Goal: Information Seeking & Learning: Learn about a topic

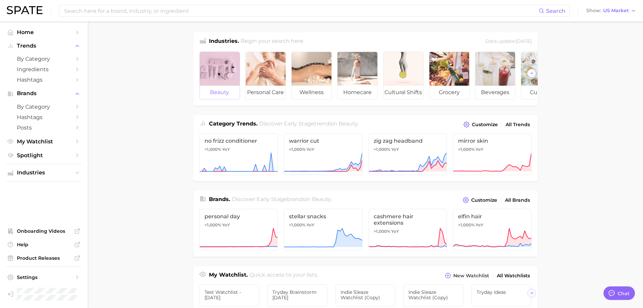
click at [218, 74] on div at bounding box center [220, 69] width 40 height 34
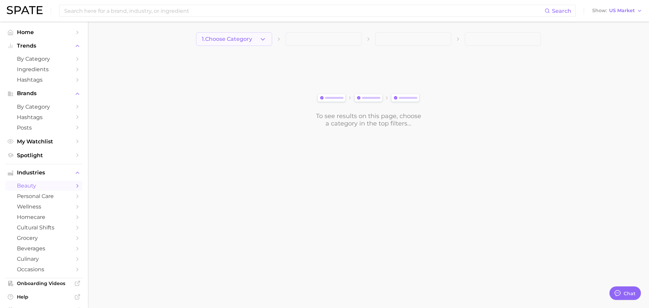
click at [243, 41] on span "1. Choose Category" at bounding box center [227, 39] width 50 height 6
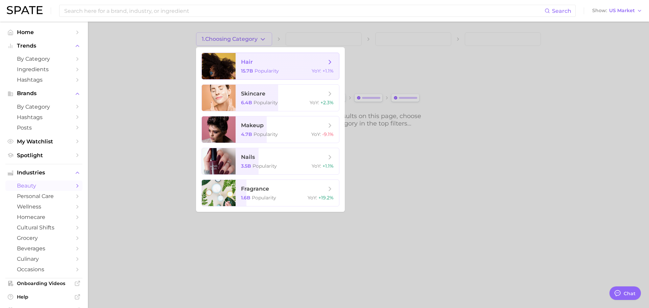
click at [234, 62] on div at bounding box center [219, 66] width 34 height 26
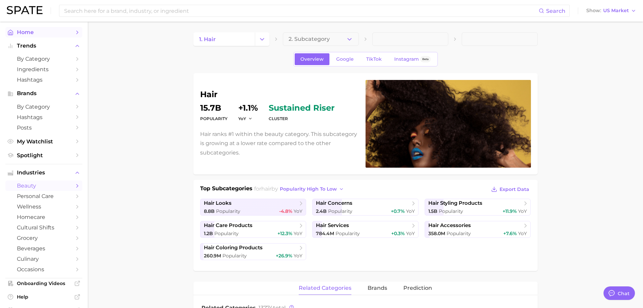
click at [33, 30] on span "Home" at bounding box center [44, 32] width 54 height 6
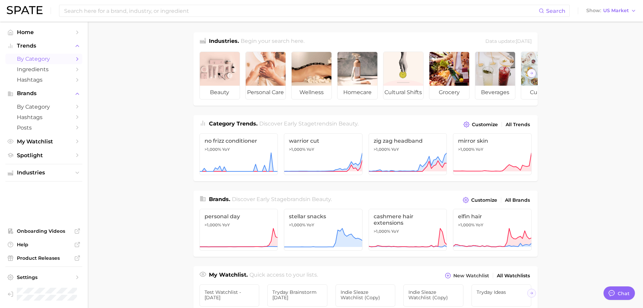
click at [57, 56] on span "by Category" at bounding box center [44, 59] width 54 height 6
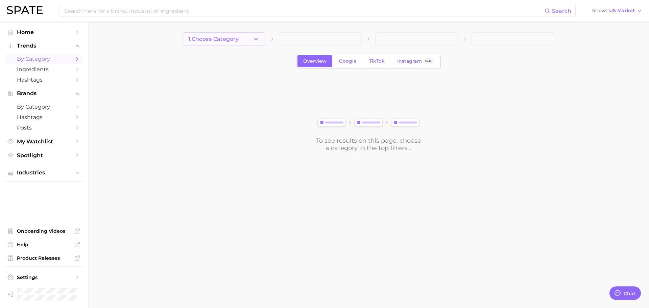
click at [227, 41] on span "1. Choose Category" at bounding box center [213, 39] width 50 height 6
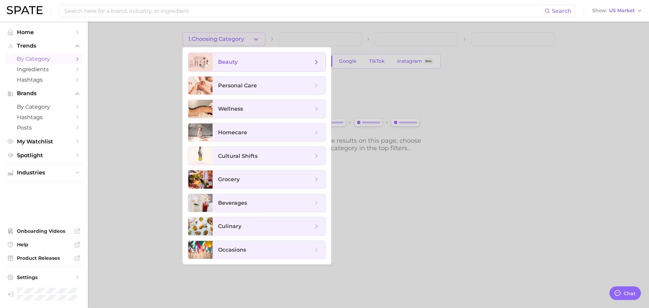
click at [234, 66] on span "beauty" at bounding box center [265, 61] width 95 height 7
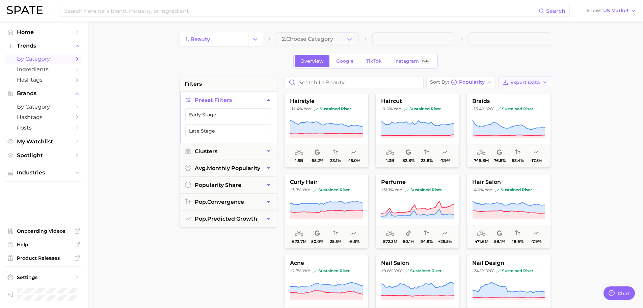
click at [531, 83] on span "Export Data" at bounding box center [526, 83] width 30 height 6
click at [555, 65] on main "1. beauty 2. Choose Category Overview Google TikTok Instagram Beta filters Pres…" at bounding box center [366, 278] width 556 height 512
click at [353, 62] on span "Google" at bounding box center [345, 61] width 18 height 6
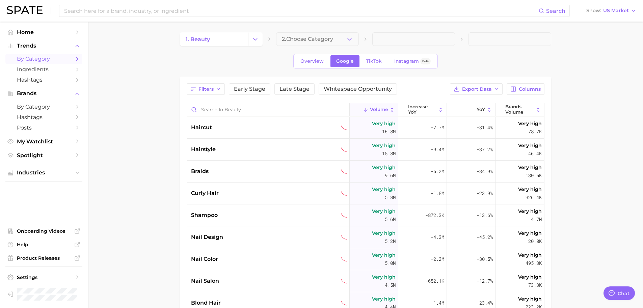
click at [377, 68] on div "Overview Google TikTok Instagram Beta" at bounding box center [366, 61] width 145 height 15
click at [375, 65] on link "TikTok" at bounding box center [374, 61] width 27 height 12
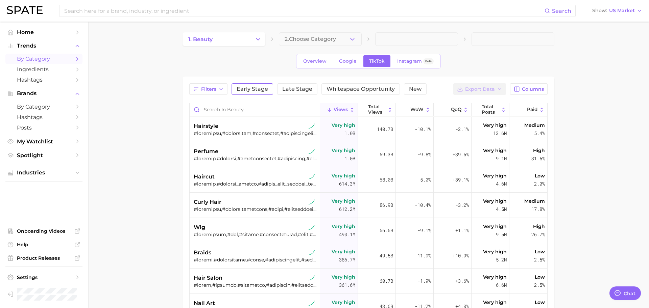
type textarea "x"
click at [254, 45] on button "Change Category" at bounding box center [255, 39] width 15 height 14
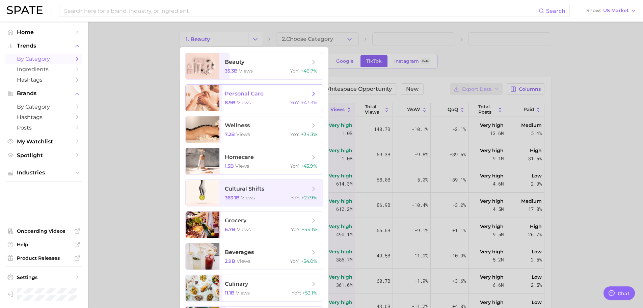
click at [232, 103] on span "8.9b" at bounding box center [230, 103] width 11 height 6
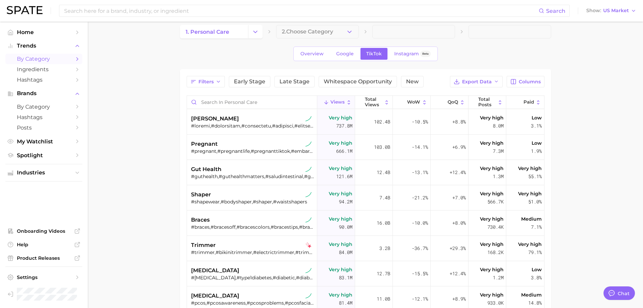
scroll to position [2, 0]
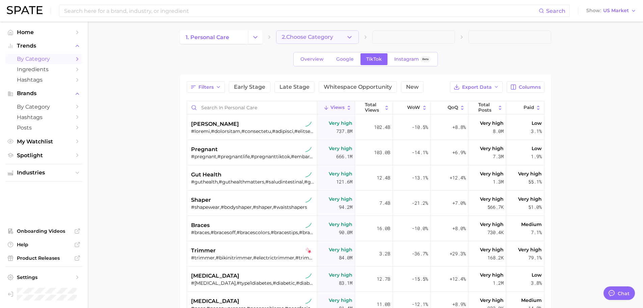
click at [300, 37] on span "2. Choose Category" at bounding box center [307, 37] width 51 height 6
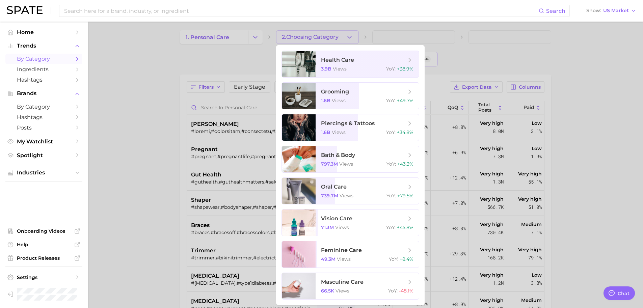
click at [253, 39] on div at bounding box center [321, 154] width 643 height 308
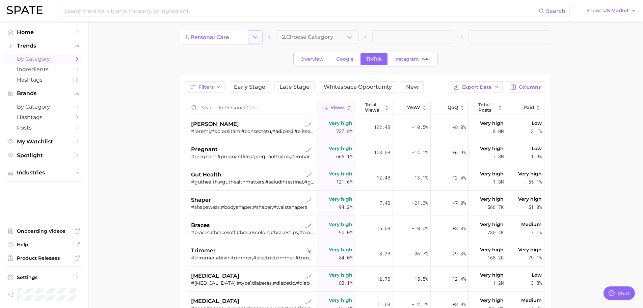
click at [255, 38] on polyline "Change Category" at bounding box center [256, 37] width 4 height 2
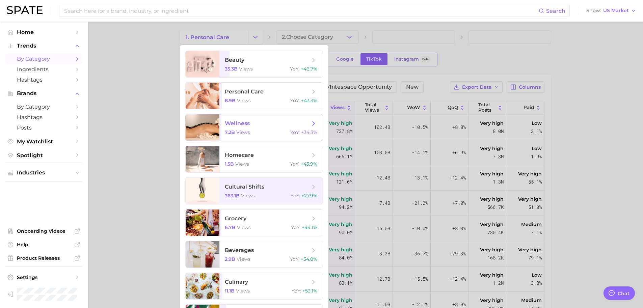
click at [234, 120] on span "wellness 7.2b views YoY : +34.3%" at bounding box center [271, 128] width 103 height 26
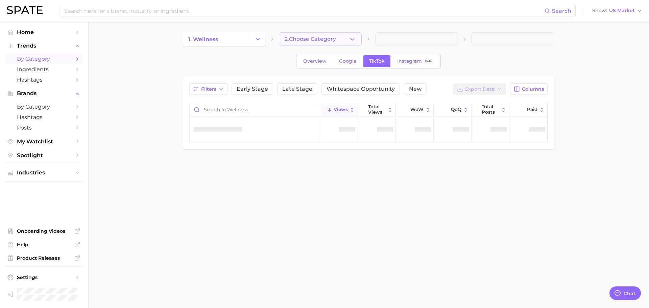
click at [332, 43] on button "2. Choose Category" at bounding box center [320, 39] width 83 height 14
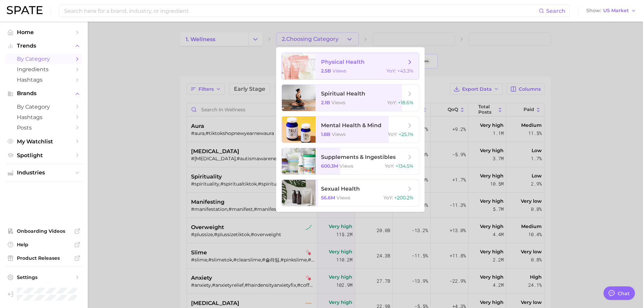
click at [335, 76] on span "physical health 2.5b views YoY : +43.3%" at bounding box center [367, 66] width 103 height 26
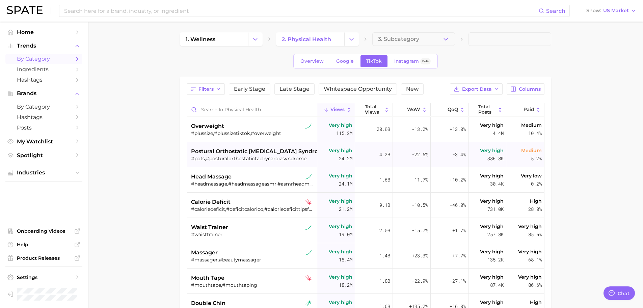
click at [284, 156] on div "#pots,#posturalorthostatictachycardiasyndrome" at bounding box center [253, 159] width 124 height 6
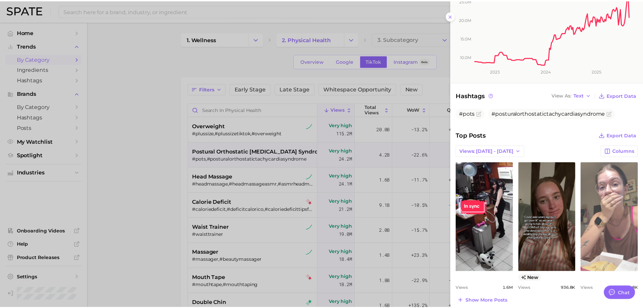
scroll to position [194, 0]
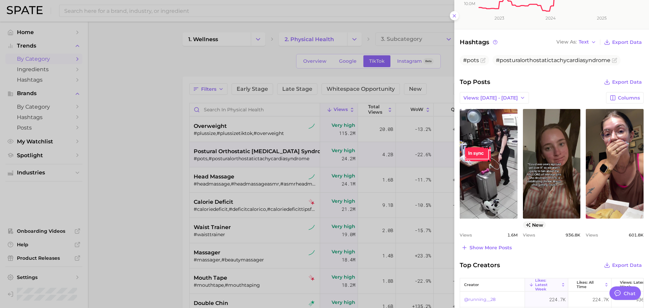
click at [139, 213] on div at bounding box center [324, 154] width 649 height 308
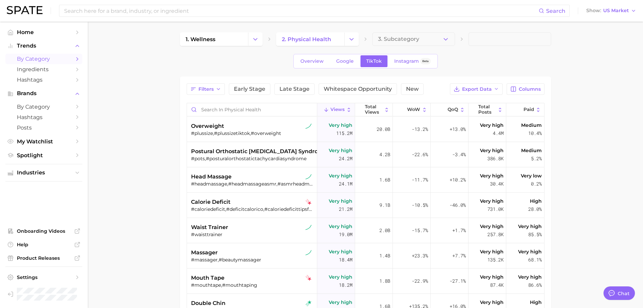
click at [408, 46] on div "1. wellness 2. physical health 3. Subcategory Overview Google TikTok Instagram …" at bounding box center [366, 225] width 372 height 386
click at [409, 40] on span "3. Subcategory" at bounding box center [398, 39] width 41 height 6
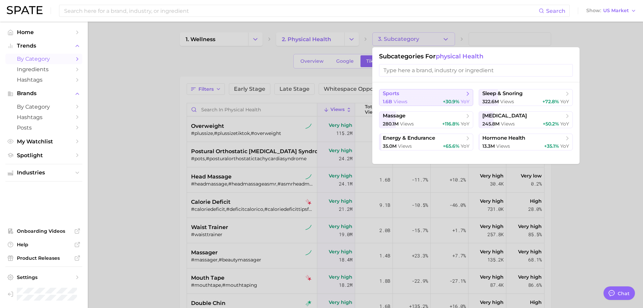
click at [444, 97] on span "sports" at bounding box center [424, 94] width 82 height 7
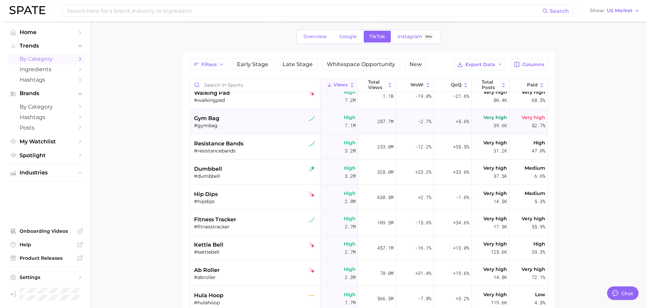
scroll to position [187, 0]
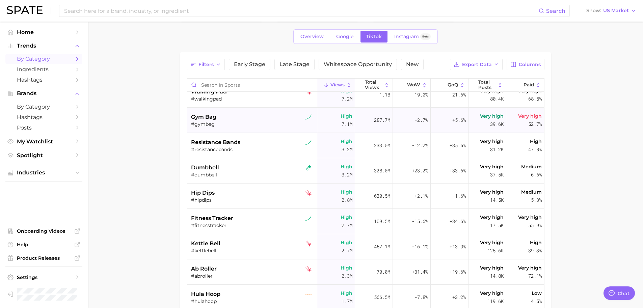
click at [290, 122] on div "#gymbag" at bounding box center [253, 124] width 124 height 6
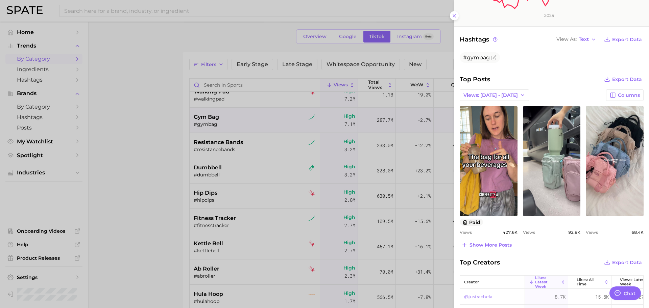
scroll to position [194, 0]
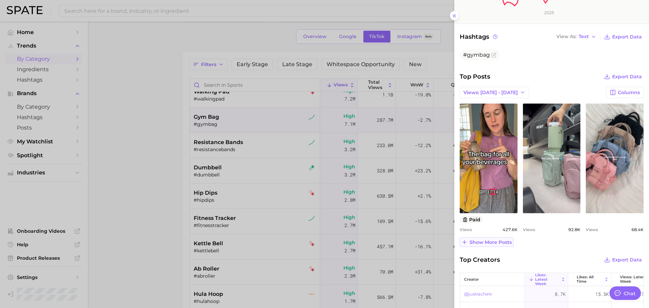
click at [492, 243] on span "Show more posts" at bounding box center [490, 243] width 42 height 6
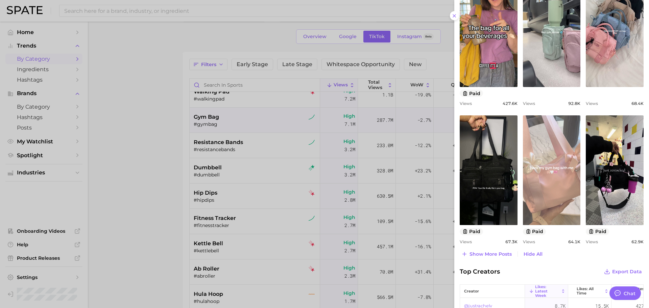
scroll to position [321, 0]
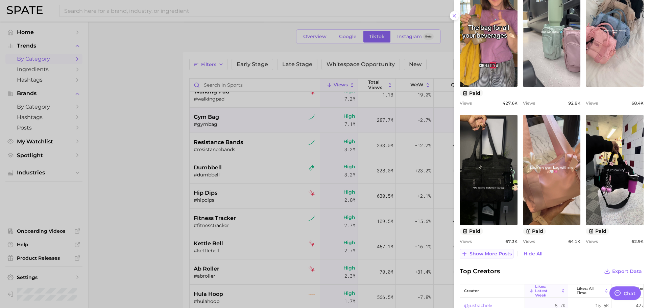
click at [502, 256] on span "Show more posts" at bounding box center [490, 254] width 42 height 6
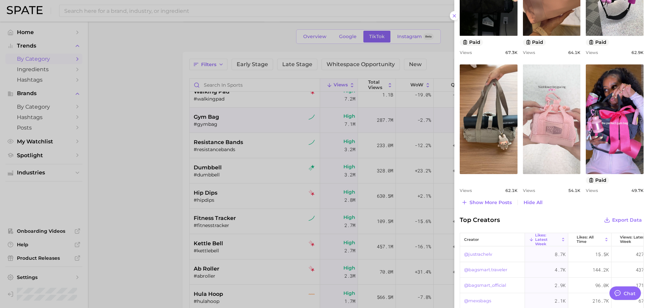
scroll to position [512, 0]
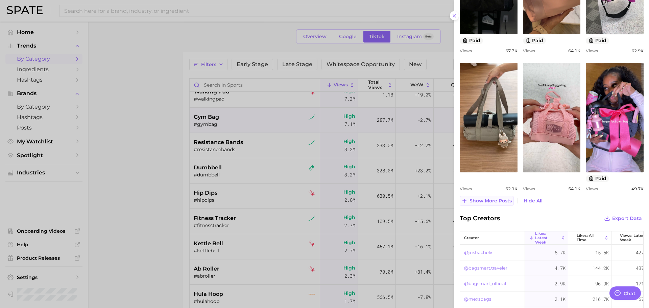
click at [479, 200] on span "Show more posts" at bounding box center [490, 201] width 42 height 6
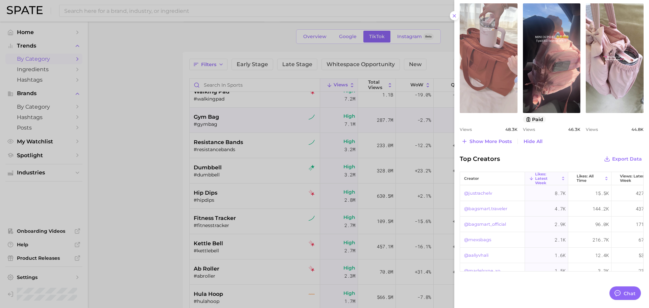
scroll to position [710, 0]
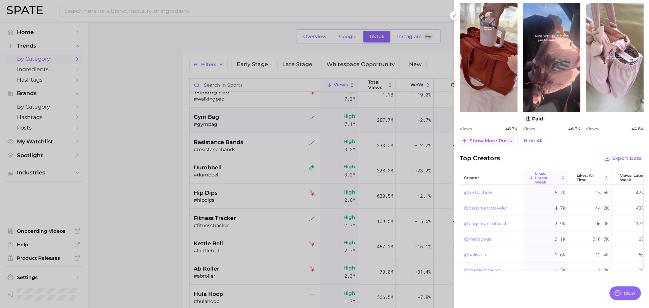
click at [483, 140] on span "Show more posts" at bounding box center [490, 141] width 42 height 6
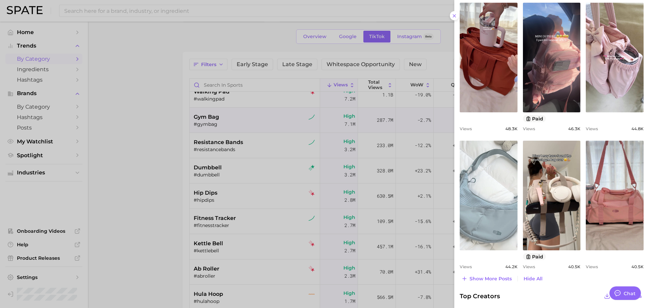
scroll to position [0, 0]
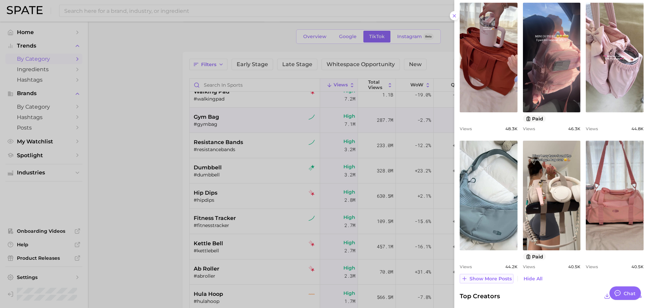
click at [492, 276] on span "Show more posts" at bounding box center [490, 279] width 42 height 6
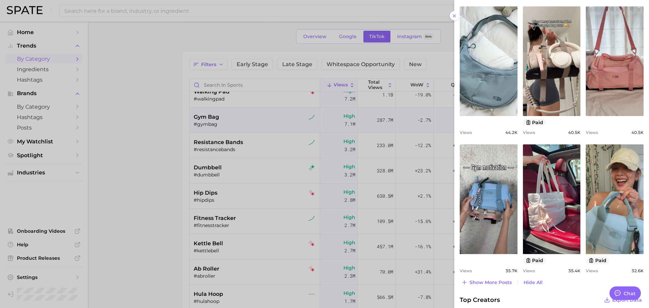
scroll to position [850, 0]
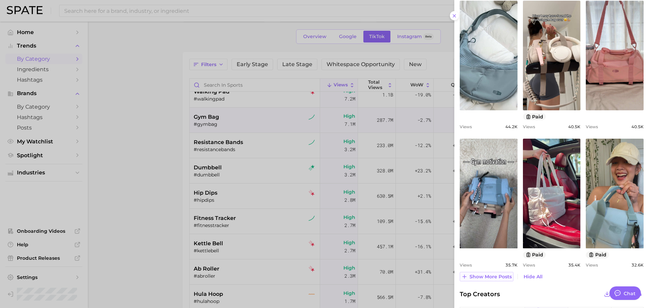
click at [492, 275] on span "Show more posts" at bounding box center [490, 277] width 42 height 6
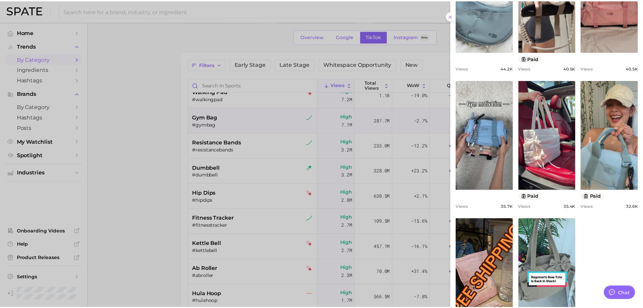
scroll to position [0, 0]
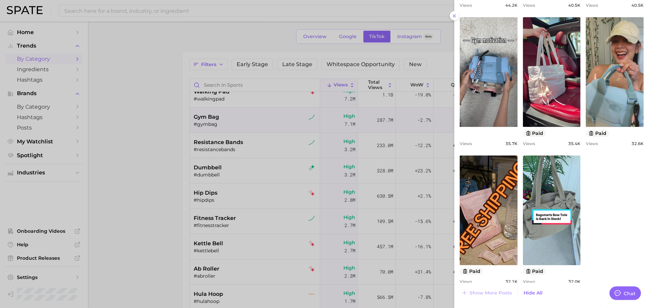
click at [229, 219] on div at bounding box center [324, 154] width 649 height 308
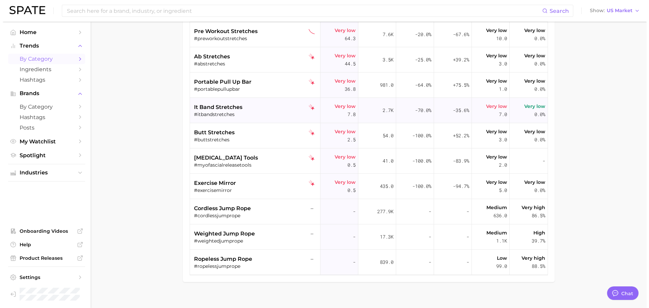
scroll to position [144, 0]
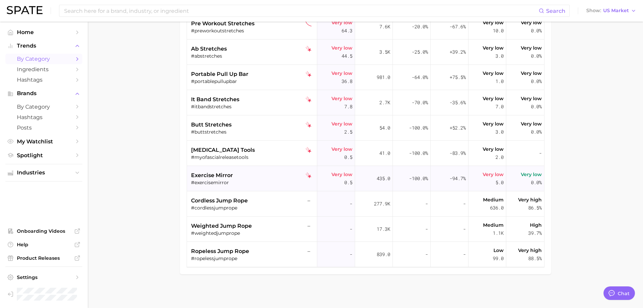
click at [273, 180] on div "#exercisemirror" at bounding box center [253, 183] width 124 height 6
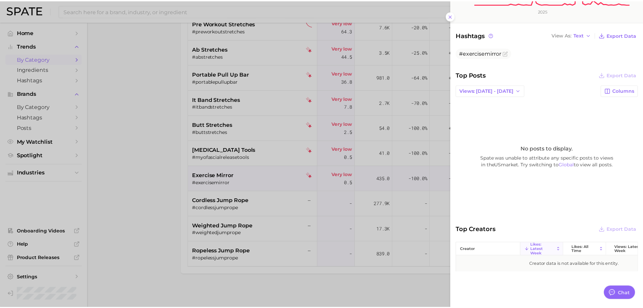
scroll to position [203, 0]
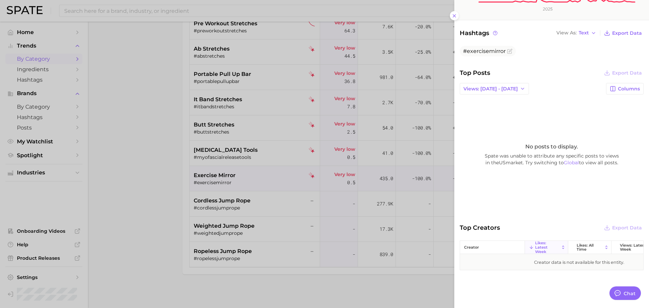
click at [357, 187] on div at bounding box center [324, 154] width 649 height 308
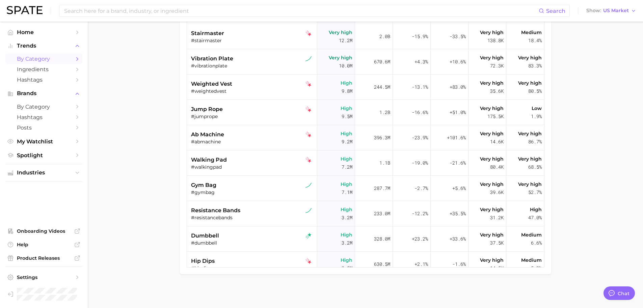
scroll to position [0, 0]
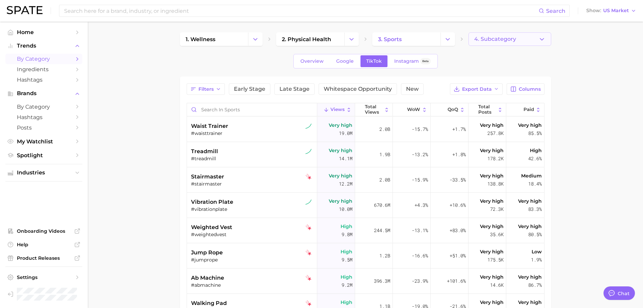
click at [531, 34] on main "1. wellness 2. physical health 3. sports 4. Subcategory Overview Google TikTok …" at bounding box center [366, 237] width 556 height 430
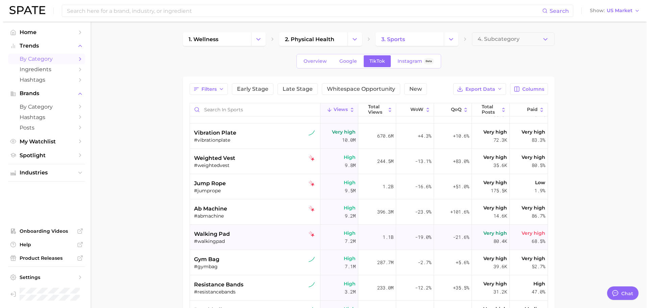
scroll to position [72, 0]
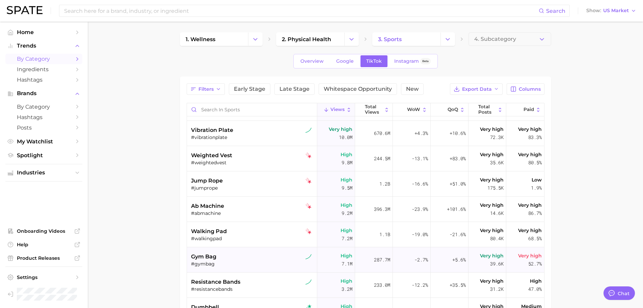
click at [252, 256] on div "gym bag" at bounding box center [253, 257] width 124 height 8
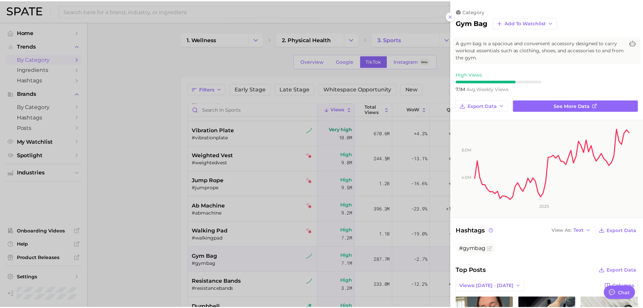
scroll to position [0, 0]
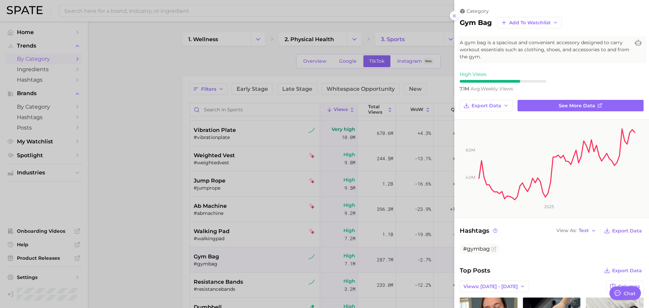
click at [252, 256] on div at bounding box center [324, 154] width 649 height 308
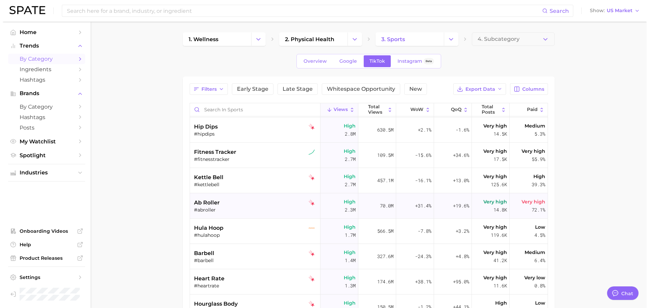
scroll to position [278, 0]
click at [247, 187] on div "kettle bell #kettlebell" at bounding box center [253, 180] width 124 height 25
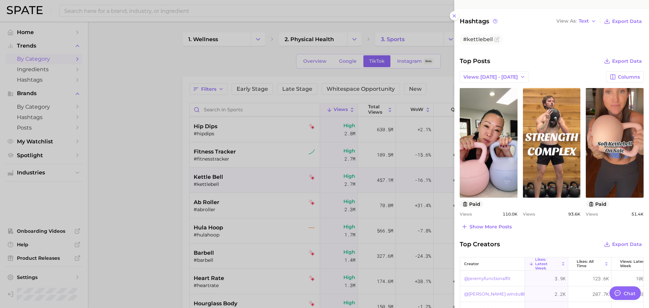
scroll to position [211, 0]
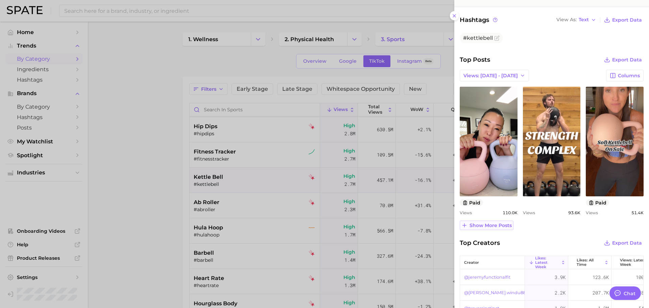
click at [472, 225] on span "Show more posts" at bounding box center [490, 226] width 42 height 6
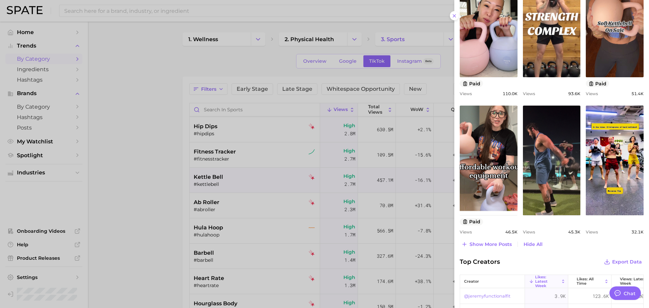
scroll to position [331, 0]
click at [484, 243] on span "Show more posts" at bounding box center [490, 245] width 42 height 6
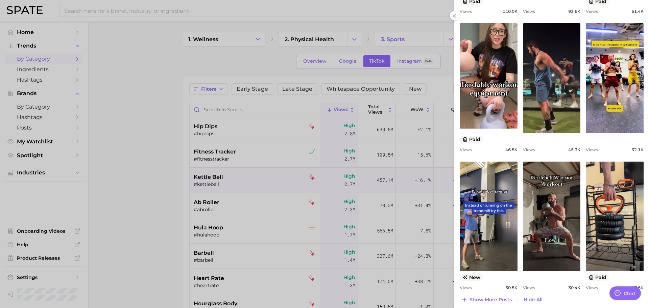
scroll to position [457, 0]
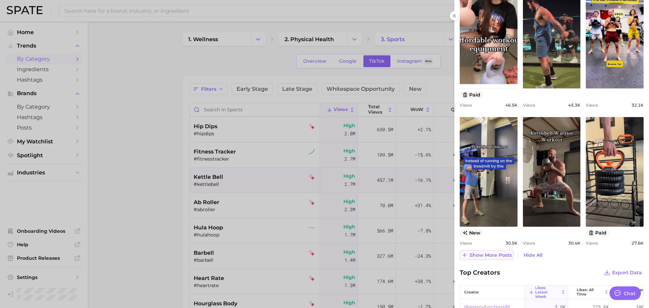
click at [483, 253] on span "Show more posts" at bounding box center [490, 256] width 42 height 6
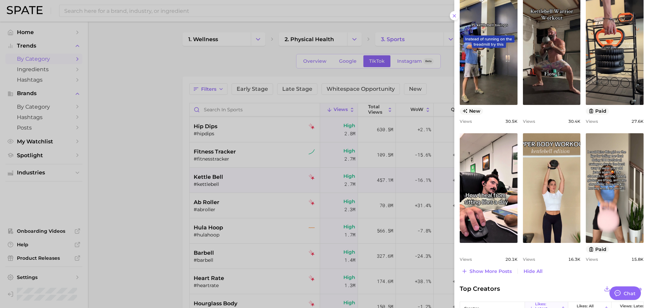
scroll to position [584, 0]
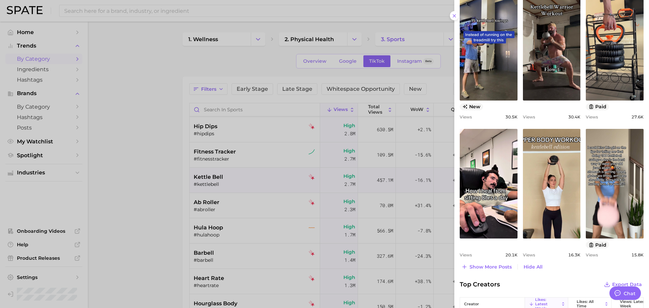
click at [459, 262] on button "Show more posts" at bounding box center [486, 266] width 54 height 9
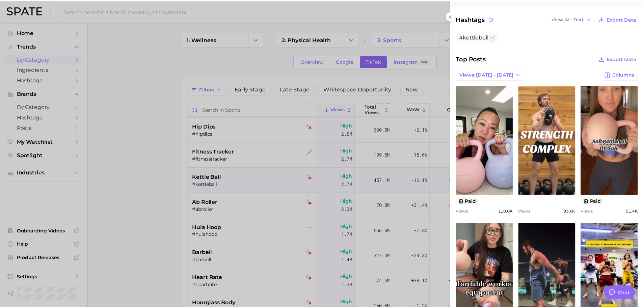
scroll to position [170, 0]
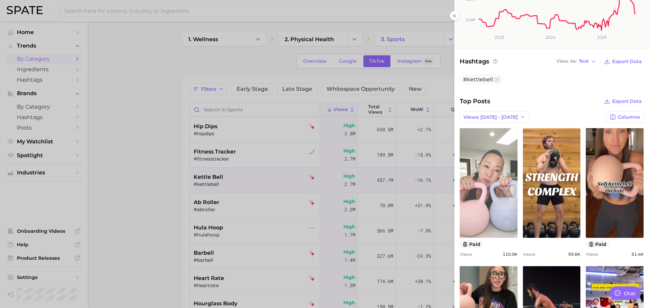
click at [503, 181] on link "view post on TikTok" at bounding box center [488, 183] width 58 height 110
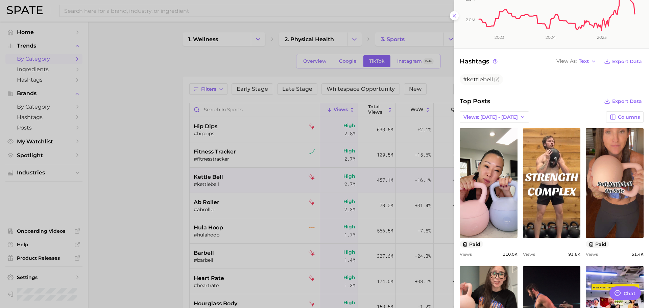
click at [145, 161] on div at bounding box center [324, 154] width 649 height 308
